Goal: Transaction & Acquisition: Subscribe to service/newsletter

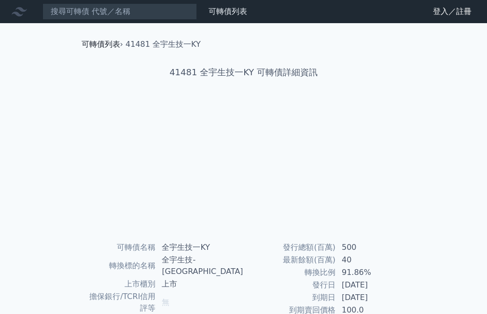
click at [102, 42] on link "可轉債列表" at bounding box center [101, 44] width 39 height 9
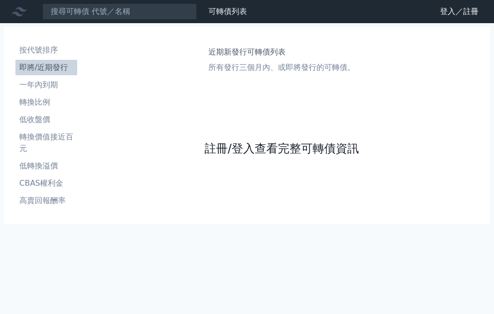
click at [276, 148] on link "註冊/登入查看完整可轉債資訊" at bounding box center [282, 148] width 154 height 15
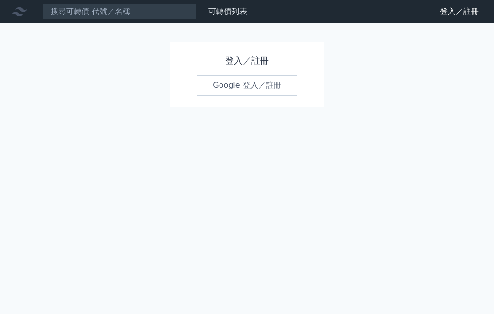
click at [246, 87] on link "Google 登入／註冊" at bounding box center [247, 85] width 100 height 20
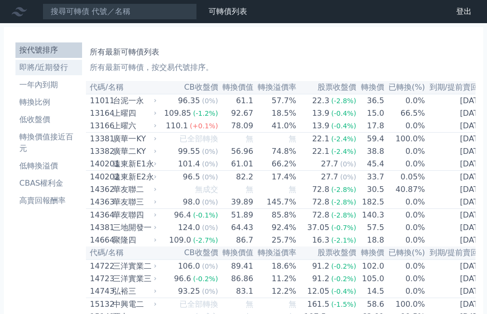
click at [63, 73] on li "即將/近期發行" at bounding box center [48, 68] width 67 height 12
